Goal: Task Accomplishment & Management: Use online tool/utility

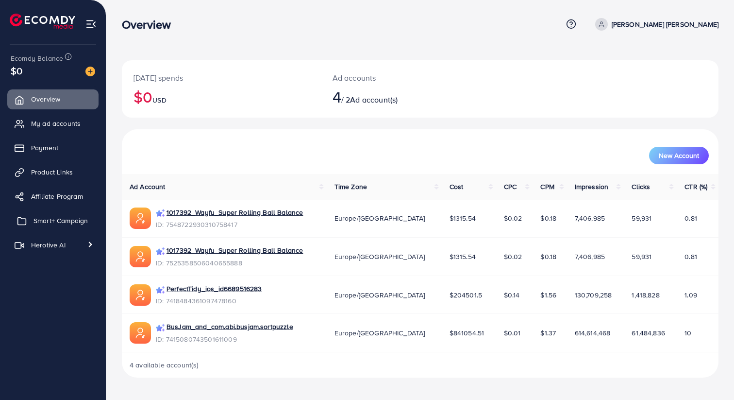
click at [73, 217] on span "Smart+ Campaign" at bounding box center [61, 221] width 54 height 10
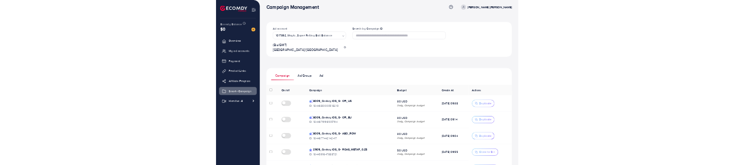
scroll to position [7, 0]
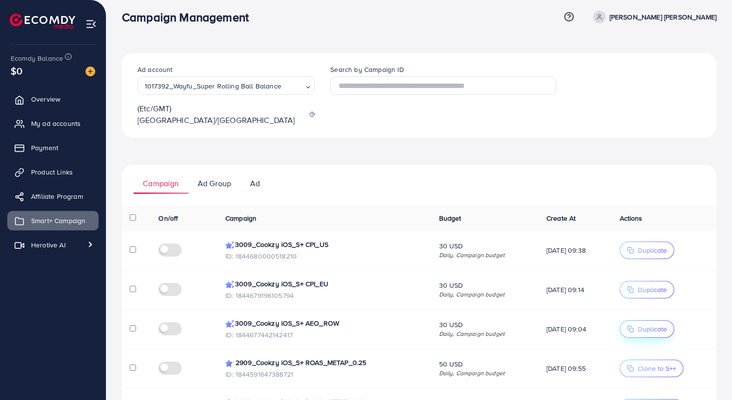
click at [639, 325] on span "Duplicate" at bounding box center [647, 328] width 40 height 7
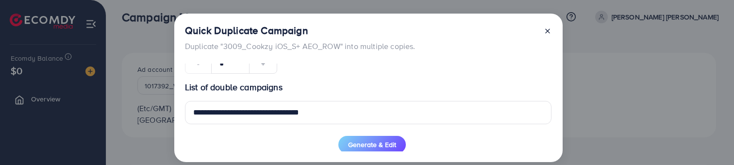
scroll to position [40, 0]
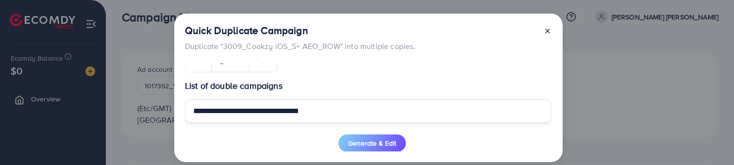
drag, startPoint x: 242, startPoint y: 114, endPoint x: 179, endPoint y: 111, distance: 63.7
click at [179, 111] on div "**********" at bounding box center [368, 88] width 388 height 149
type input "**********"
click at [341, 82] on p "List of double campaigns" at bounding box center [368, 86] width 367 height 12
click at [362, 135] on button "Generate & Edit" at bounding box center [372, 143] width 68 height 17
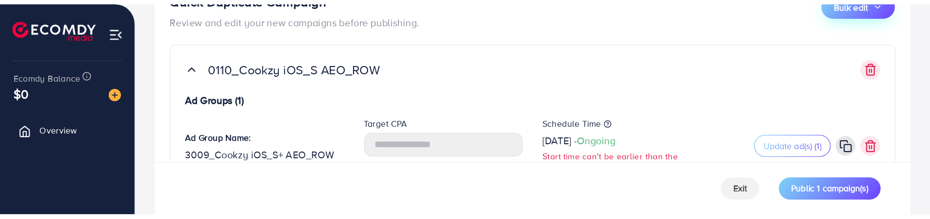
scroll to position [76, 0]
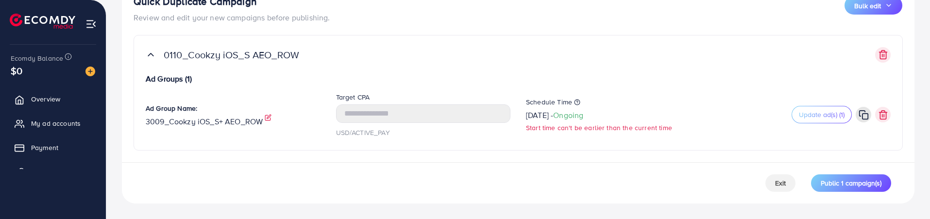
click at [269, 115] on icon at bounding box center [269, 117] width 4 height 4
drag, startPoint x: 171, startPoint y: 123, endPoint x: 112, endPoint y: 117, distance: 59.1
click at [113, 117] on div "**********" at bounding box center [518, 71] width 824 height 295
type input "**********"
click at [244, 93] on div "**********" at bounding box center [518, 114] width 760 height 47
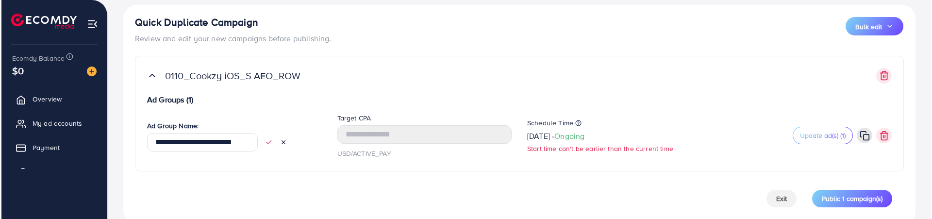
scroll to position [54, 0]
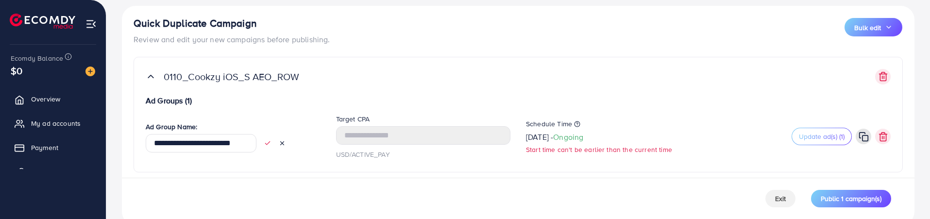
click at [265, 144] on icon at bounding box center [267, 143] width 7 height 7
click at [567, 141] on p "[DATE] - Ongoing" at bounding box center [554, 137] width 57 height 12
click at [592, 134] on icon at bounding box center [588, 133] width 7 height 7
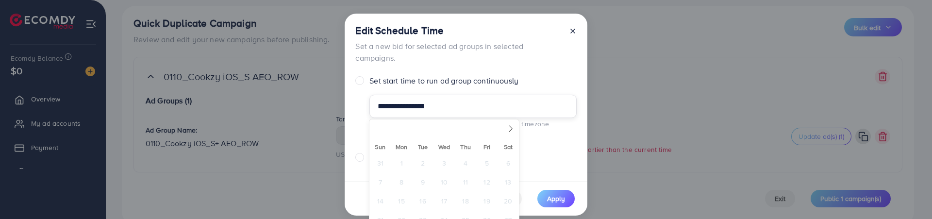
click at [460, 110] on input "**********" at bounding box center [473, 106] width 207 height 23
click at [506, 131] on span at bounding box center [511, 125] width 17 height 17
select select "*"
click at [468, 157] on span "2" at bounding box center [465, 162] width 19 height 19
type input "**********"
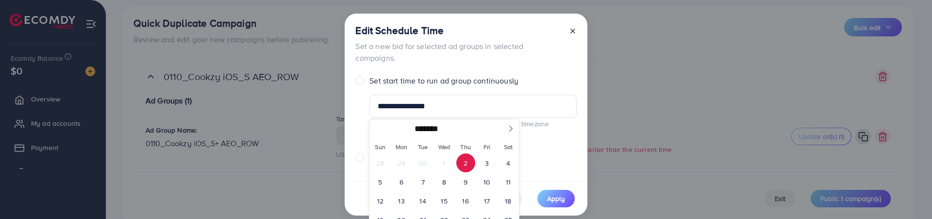
scroll to position [122, 0]
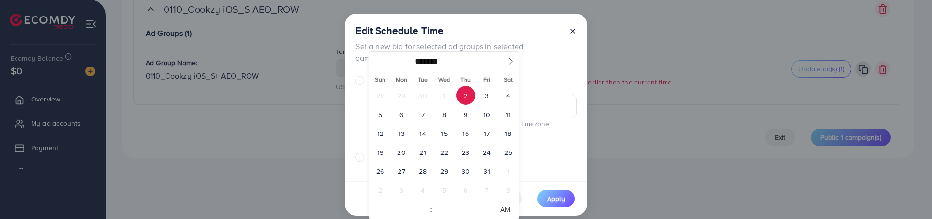
click at [559, 153] on div "**********" at bounding box center [466, 98] width 243 height 168
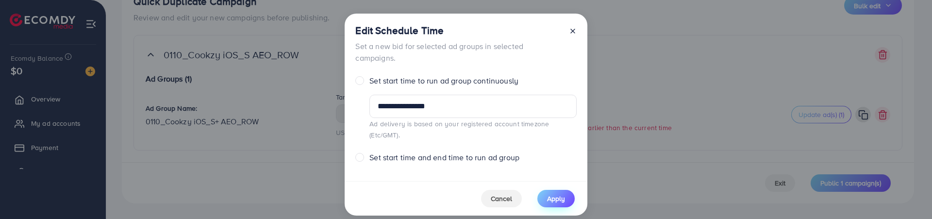
click at [559, 190] on button "Apply" at bounding box center [556, 198] width 37 height 17
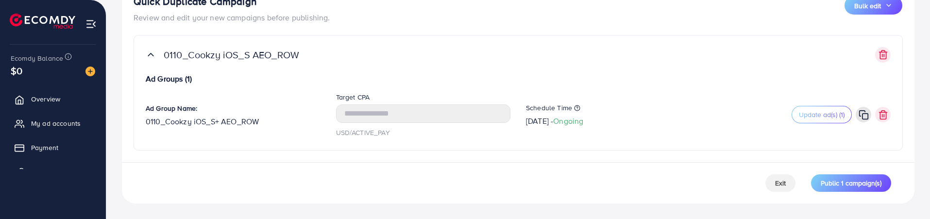
click at [662, 125] on div "Schedule Time [DATE] - Ongoing" at bounding box center [613, 115] width 190 height 24
click at [734, 116] on span "Update ad(s) (1)" at bounding box center [822, 115] width 46 height 10
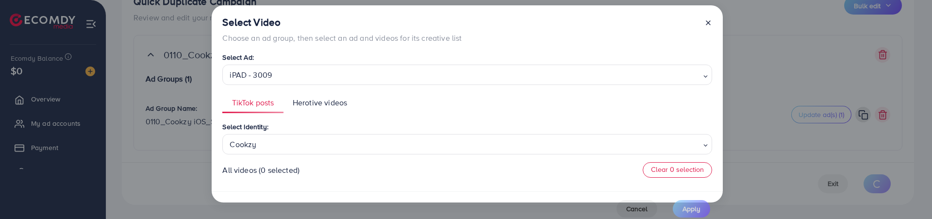
scroll to position [15, 0]
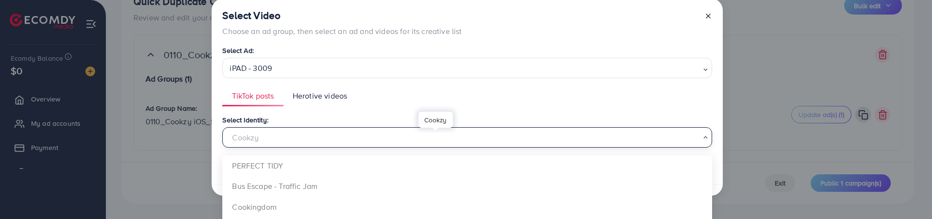
click at [618, 135] on div "Cookzy" at bounding box center [463, 136] width 475 height 17
click at [606, 102] on ul "TikTok posts Herotive videos" at bounding box center [466, 96] width 489 height 21
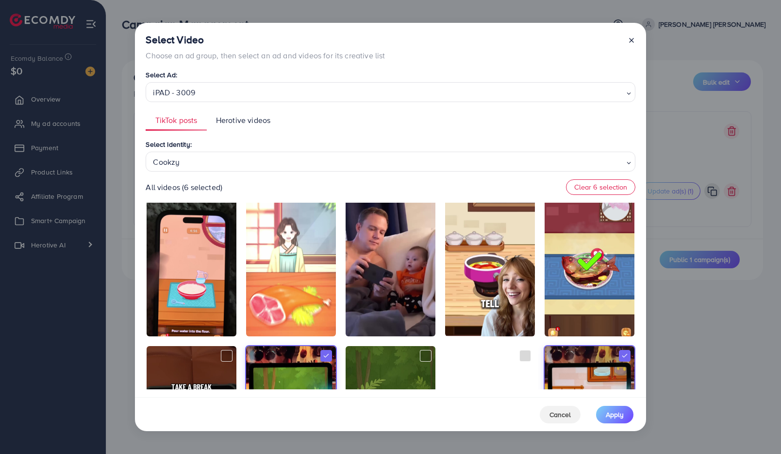
scroll to position [0, 0]
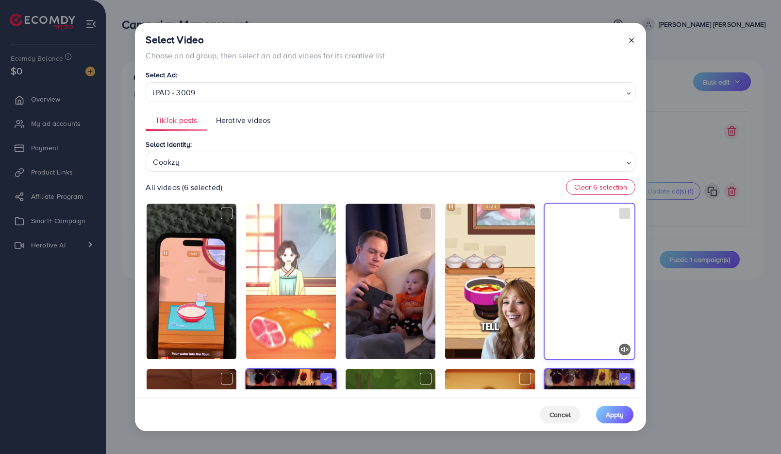
click at [558, 262] on video at bounding box center [590, 280] width 90 height 155
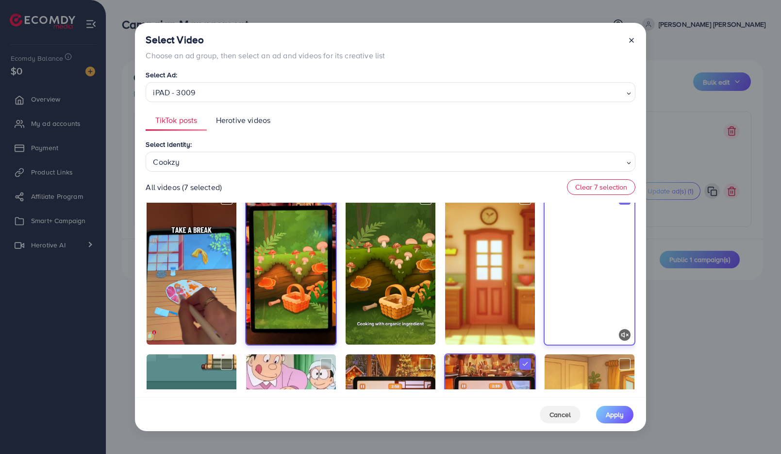
scroll to position [196, 0]
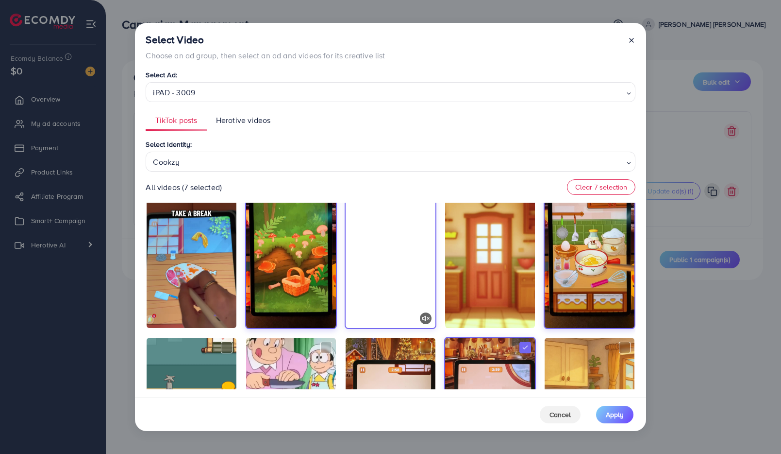
click at [422, 274] on video at bounding box center [391, 249] width 90 height 155
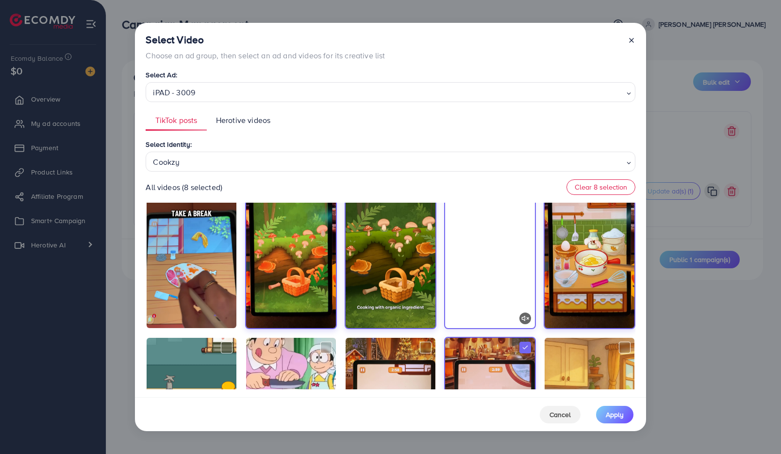
click at [460, 284] on video at bounding box center [490, 249] width 90 height 155
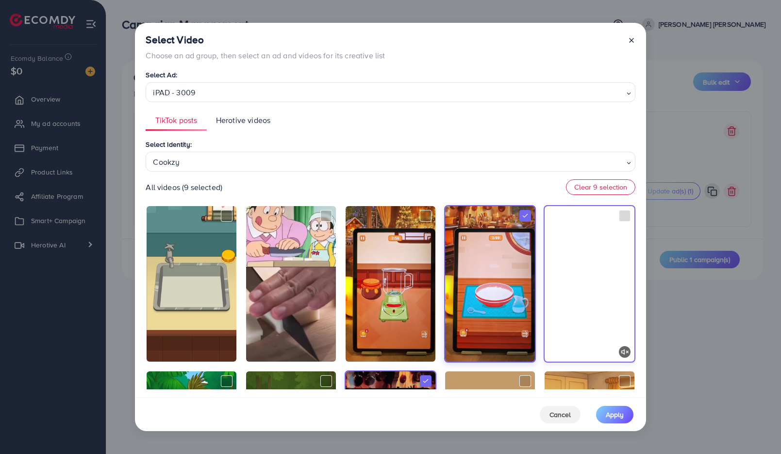
scroll to position [329, 0]
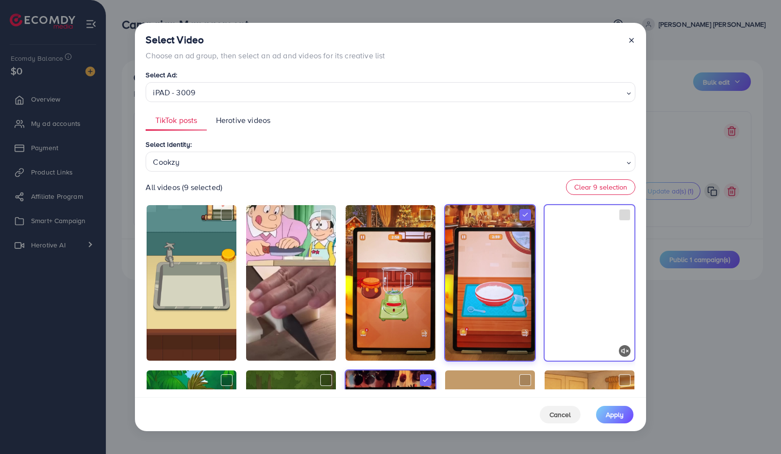
click at [572, 270] on video at bounding box center [590, 282] width 90 height 155
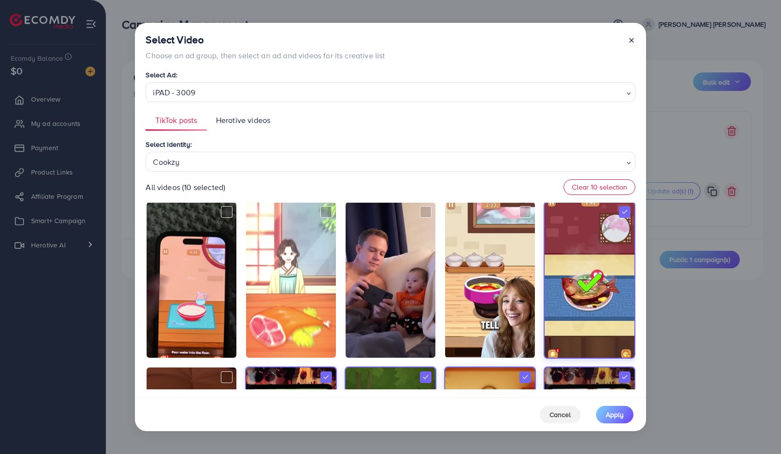
scroll to position [0, 0]
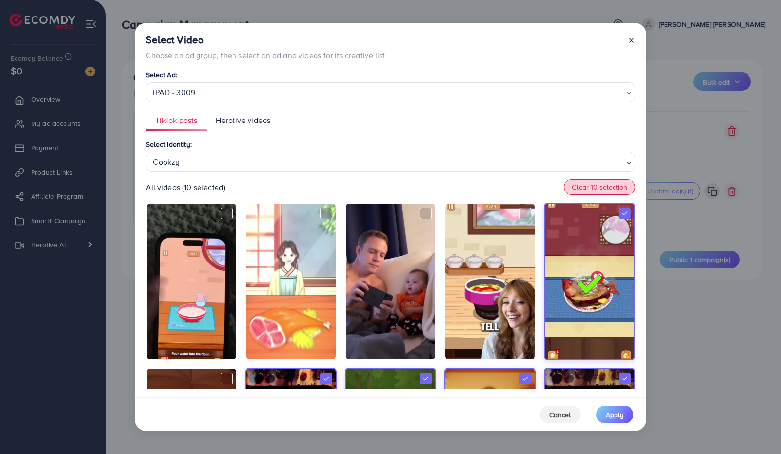
click at [581, 189] on button "Clear 10 selection" at bounding box center [600, 187] width 72 height 16
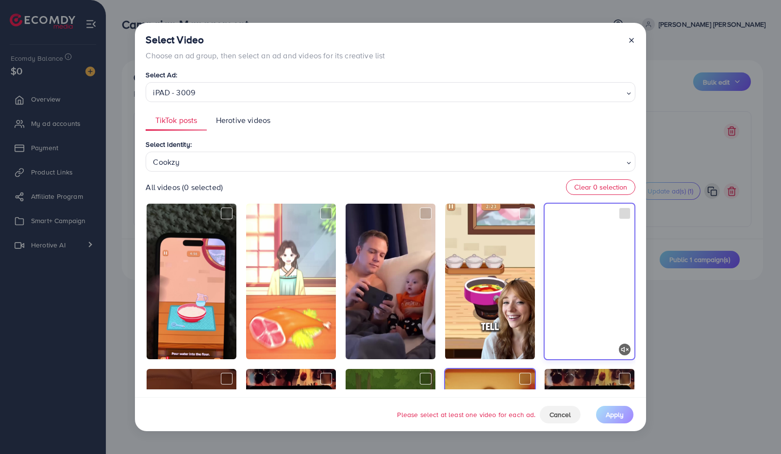
click at [581, 254] on video at bounding box center [590, 280] width 90 height 155
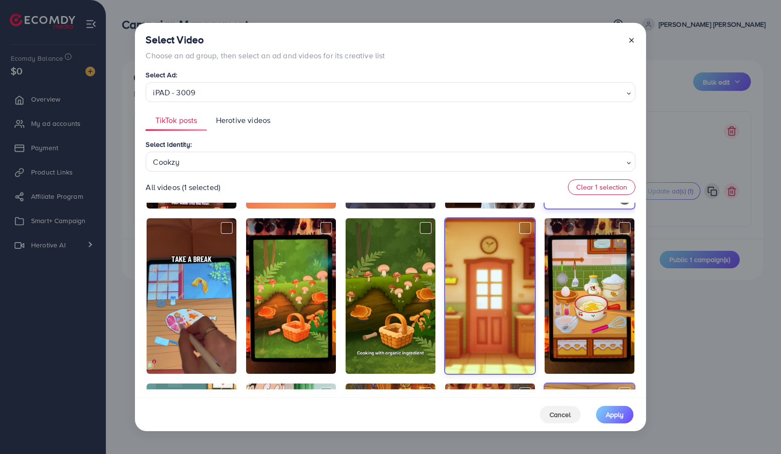
scroll to position [159, 0]
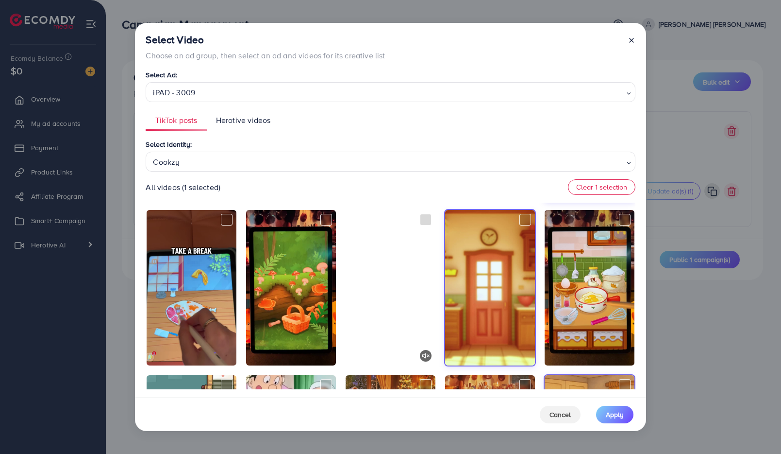
click at [412, 273] on video at bounding box center [391, 287] width 90 height 155
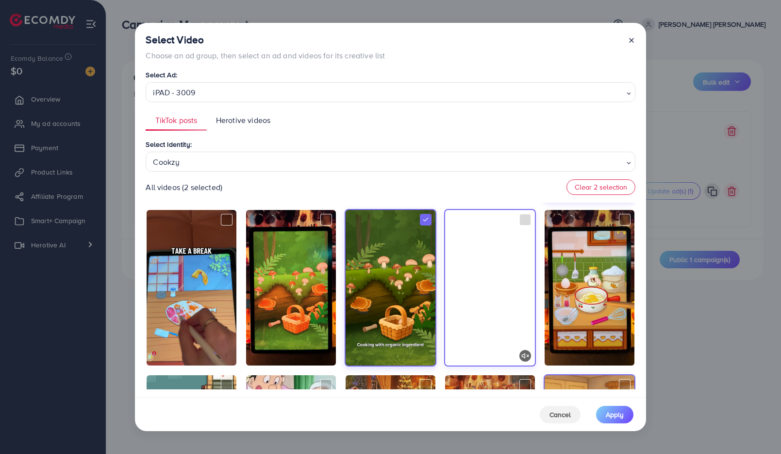
click at [462, 285] on video at bounding box center [490, 287] width 90 height 155
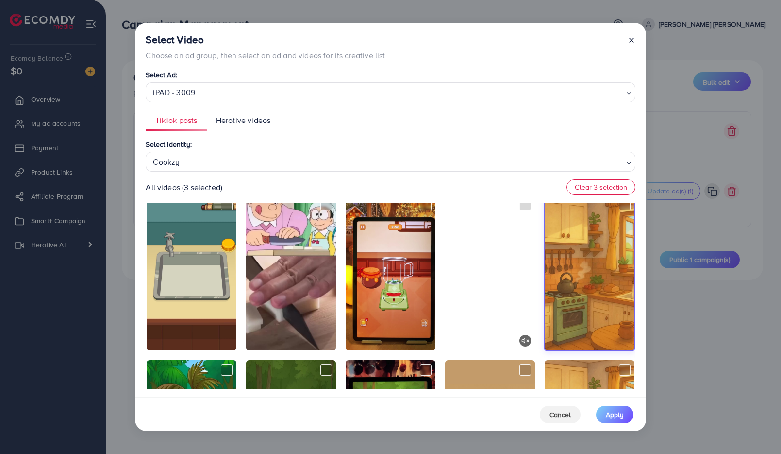
scroll to position [355, 0]
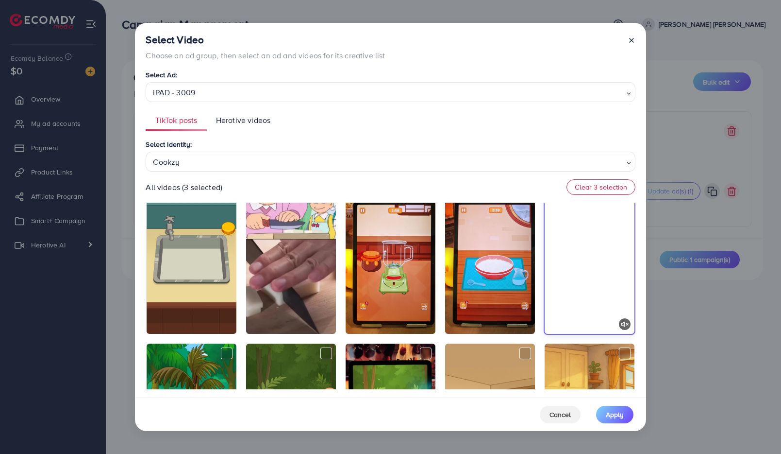
click at [562, 271] on video at bounding box center [590, 255] width 90 height 155
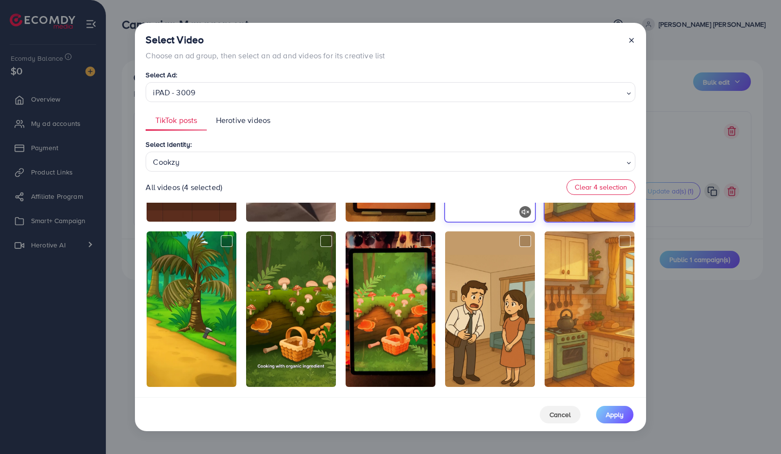
scroll to position [470, 0]
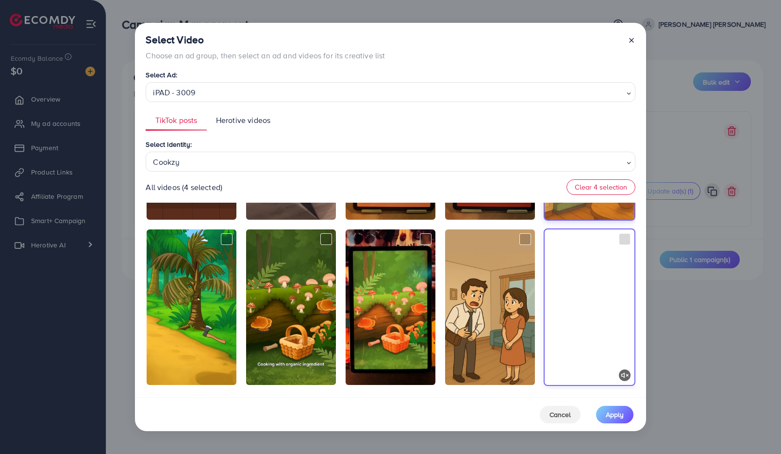
click at [569, 293] on video at bounding box center [590, 306] width 90 height 155
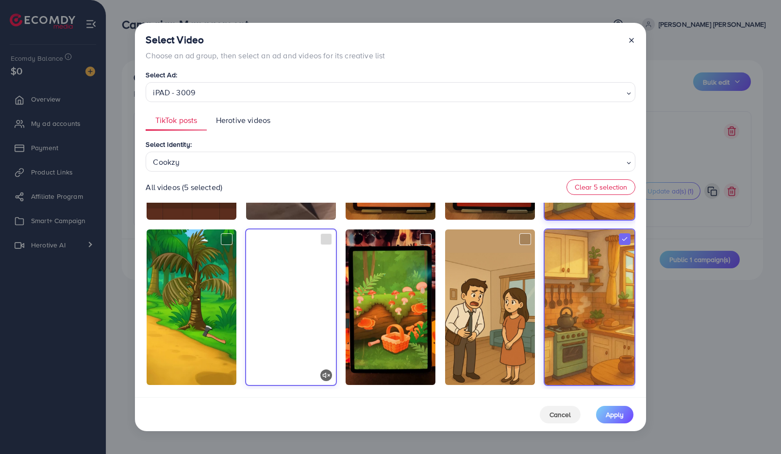
click at [314, 303] on video at bounding box center [291, 306] width 90 height 155
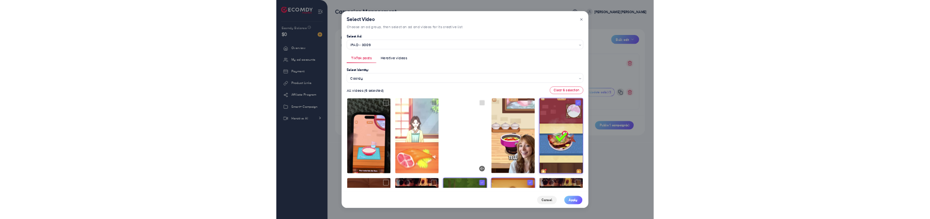
scroll to position [476, 0]
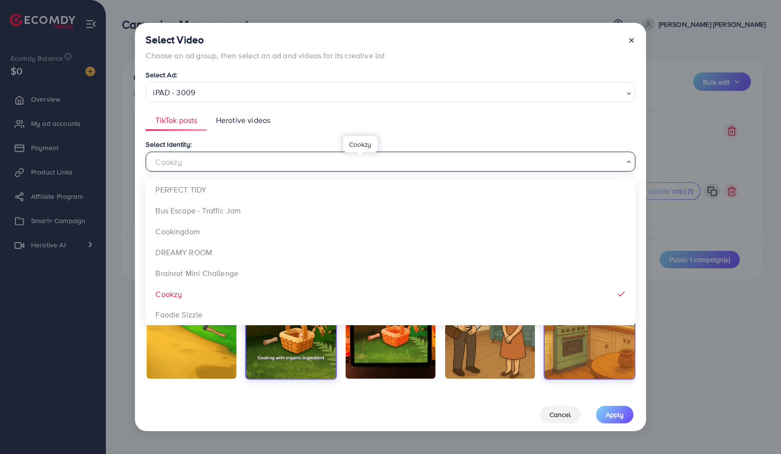
click at [416, 159] on div "Cookzy" at bounding box center [386, 160] width 475 height 17
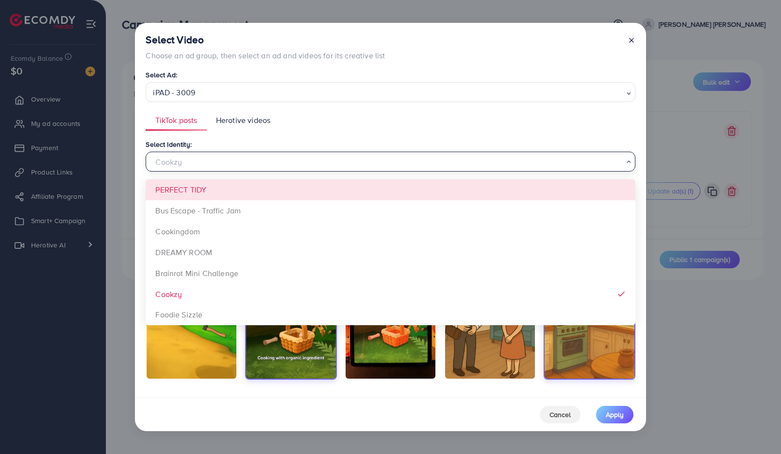
click at [388, 122] on ul "TikTok posts Herotive videos" at bounding box center [390, 120] width 489 height 21
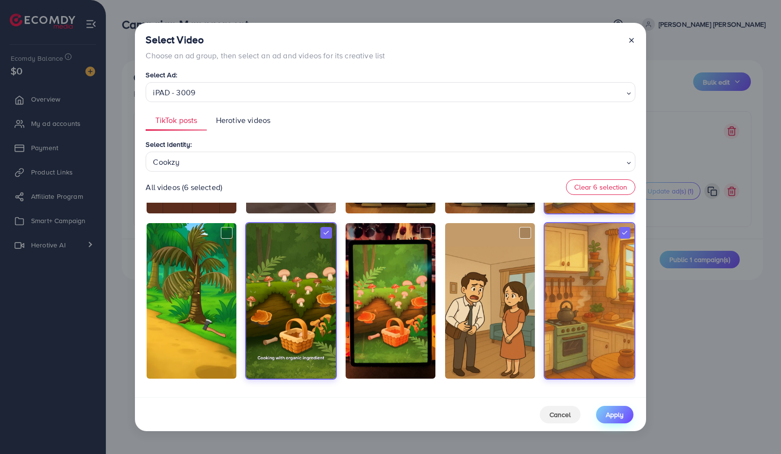
click at [615, 399] on button "Apply" at bounding box center [614, 413] width 37 height 17
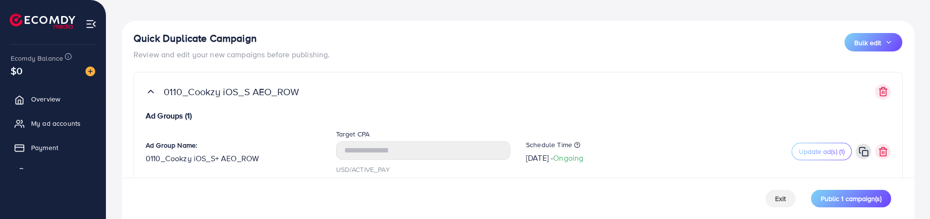
scroll to position [75, 0]
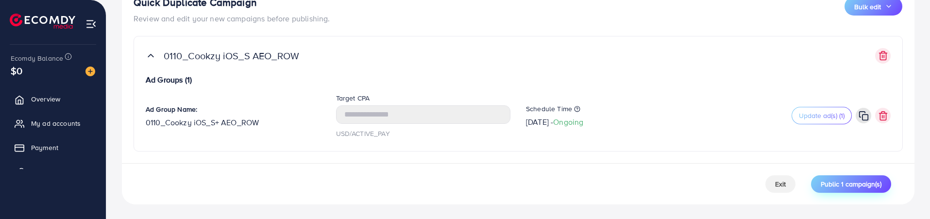
click at [734, 184] on span "Public 1 campaign(s)" at bounding box center [851, 184] width 61 height 10
